Goal: Information Seeking & Learning: Find specific fact

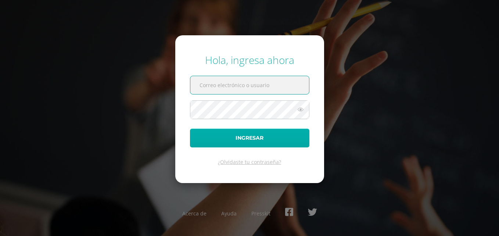
type input "erickh@cig.edu.gt"
click at [261, 134] on button "Ingresar" at bounding box center [249, 137] width 119 height 19
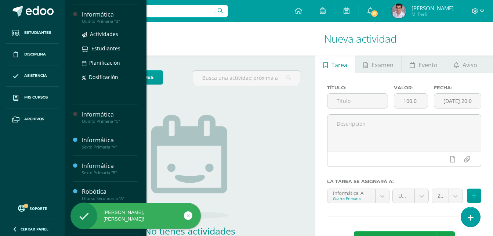
scroll to position [73, 0]
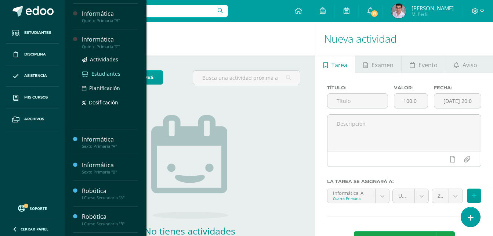
click at [103, 71] on span "Estudiantes" at bounding box center [105, 73] width 29 height 7
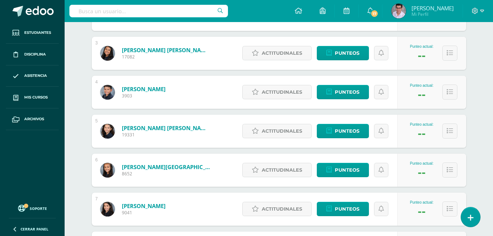
scroll to position [188, 0]
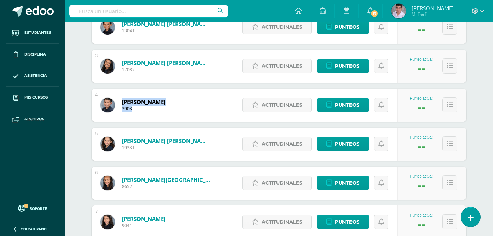
drag, startPoint x: 118, startPoint y: 98, endPoint x: 186, endPoint y: 102, distance: 68.4
click at [175, 102] on div "Contreras Ortiz, Camilo 3903" at bounding box center [133, 104] width 83 height 33
drag, startPoint x: 192, startPoint y: 101, endPoint x: 128, endPoint y: 98, distance: 63.9
click at [128, 98] on div "Contreras Ortiz, Camilo 3903" at bounding box center [133, 104] width 83 height 33
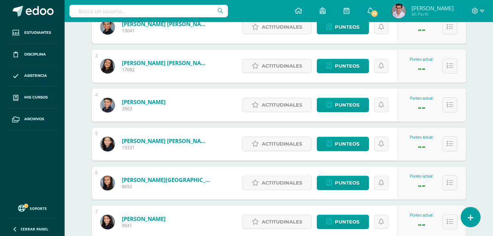
drag, startPoint x: 128, startPoint y: 98, endPoint x: 87, endPoint y: 88, distance: 42.7
drag, startPoint x: 120, startPoint y: 98, endPoint x: 183, endPoint y: 100, distance: 62.8
click at [175, 100] on div "Contreras Ortiz, Camilo 3903" at bounding box center [133, 104] width 83 height 33
drag, startPoint x: 183, startPoint y: 100, endPoint x: 163, endPoint y: 100, distance: 19.8
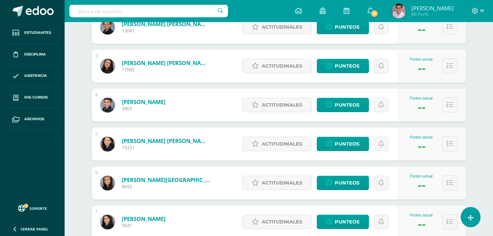
click at [163, 100] on link "Contreras Ortiz, Camilo" at bounding box center [144, 101] width 44 height 7
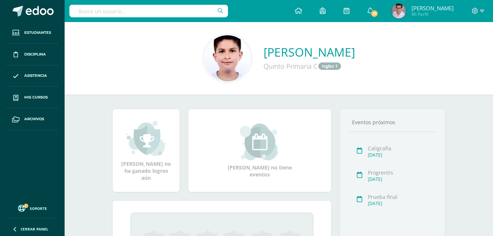
drag, startPoint x: 231, startPoint y: 47, endPoint x: 381, endPoint y: 47, distance: 150.5
click at [381, 47] on div "Diego Adrián Rodas Ortega Quinto Primaria C Ingles 1" at bounding box center [278, 58] width 417 height 49
copy link "Diego Adrián Rodas Ortega"
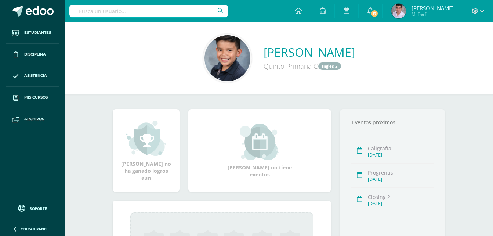
drag, startPoint x: 248, startPoint y: 51, endPoint x: 369, endPoint y: 48, distance: 121.5
click at [369, 48] on div "[PERSON_NAME] Quinto Primaria C Ingles 2" at bounding box center [278, 58] width 417 height 49
copy link "[PERSON_NAME]"
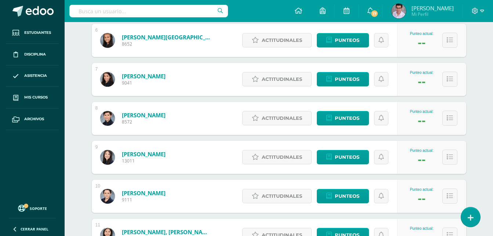
scroll to position [367, 0]
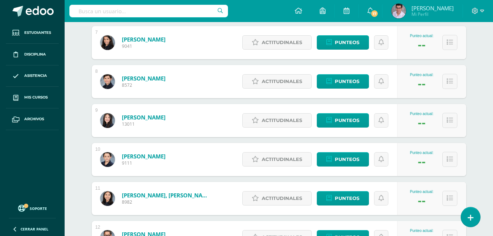
click at [145, 155] on link "González Salazar, Mateo" at bounding box center [144, 155] width 44 height 7
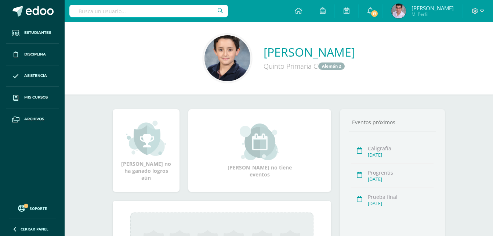
drag, startPoint x: 241, startPoint y: 51, endPoint x: 373, endPoint y: 51, distance: 131.4
click at [373, 51] on div "Mateo González Salazar Quinto Primaria C Alemán 2" at bounding box center [278, 58] width 417 height 49
copy link "Mateo González Salazar"
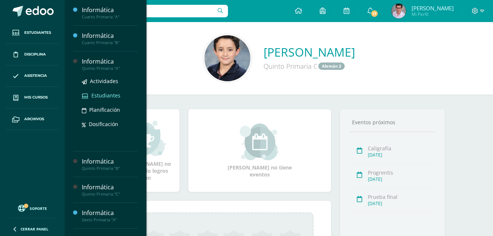
click at [99, 95] on span "Estudiantes" at bounding box center [105, 95] width 29 height 7
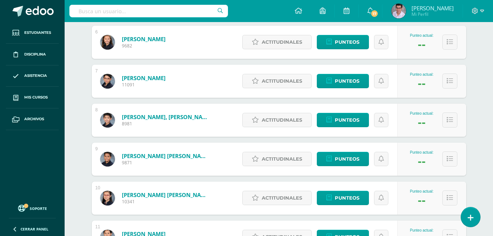
scroll to position [330, 0]
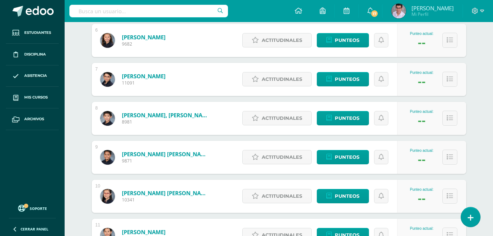
click at [155, 75] on link "Gutiérrez Espósito, Luca" at bounding box center [144, 75] width 44 height 7
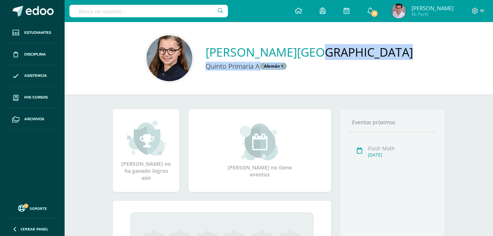
drag, startPoint x: 223, startPoint y: 52, endPoint x: 390, endPoint y: 52, distance: 167.0
click at [390, 52] on div "[PERSON_NAME][GEOGRAPHIC_DATA] Quinto Primaria [PERSON_NAME] 1" at bounding box center [278, 58] width 417 height 49
drag, startPoint x: 390, startPoint y: 52, endPoint x: 343, endPoint y: 68, distance: 49.5
click at [343, 68] on div "Quinto Primaria [PERSON_NAME] 1" at bounding box center [309, 66] width 207 height 12
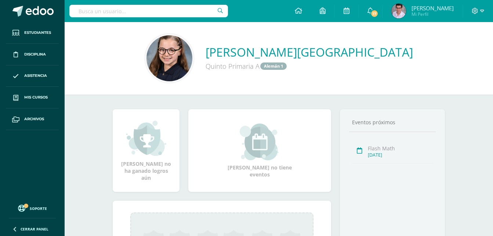
drag, startPoint x: 224, startPoint y: 46, endPoint x: 388, endPoint y: 51, distance: 163.4
click at [388, 51] on div "[PERSON_NAME][GEOGRAPHIC_DATA] Quinto Primaria [PERSON_NAME] 1" at bounding box center [278, 58] width 417 height 49
drag, startPoint x: 388, startPoint y: 51, endPoint x: 379, endPoint y: 54, distance: 8.9
copy link "[PERSON_NAME][GEOGRAPHIC_DATA]"
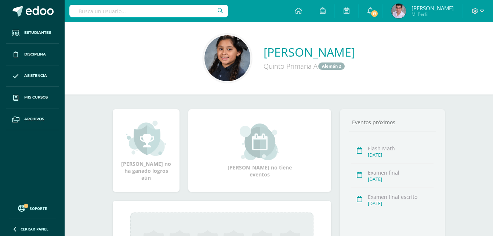
drag, startPoint x: 217, startPoint y: 50, endPoint x: 396, endPoint y: 51, distance: 179.1
click at [396, 51] on div "[PERSON_NAME] Quinto Primaria [PERSON_NAME] 2" at bounding box center [278, 58] width 417 height 49
copy link "[PERSON_NAME]"
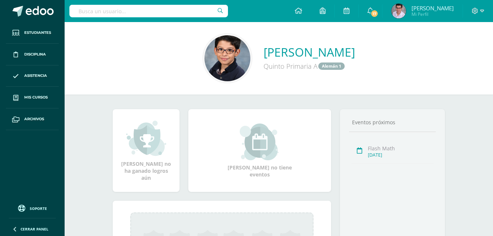
drag, startPoint x: 242, startPoint y: 49, endPoint x: 371, endPoint y: 46, distance: 128.9
click at [371, 46] on div "Luca Gutiérrez Espósito Quinto Primaria A Alemán 1" at bounding box center [278, 58] width 417 height 49
copy link "Luca Gutiérrez Espósito"
click at [297, 89] on div "Luca Gutiérrez Espósito Quinto Primaria A Alemán 1" at bounding box center [279, 58] width 428 height 72
click at [476, 13] on icon at bounding box center [475, 11] width 6 height 6
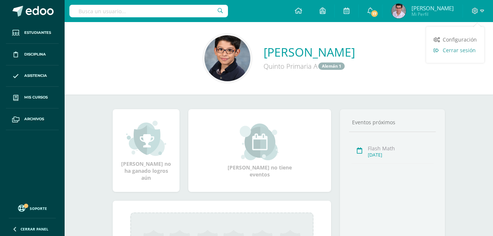
click at [458, 48] on span "Cerrar sesión" at bounding box center [459, 50] width 33 height 7
